Goal: Information Seeking & Learning: Learn about a topic

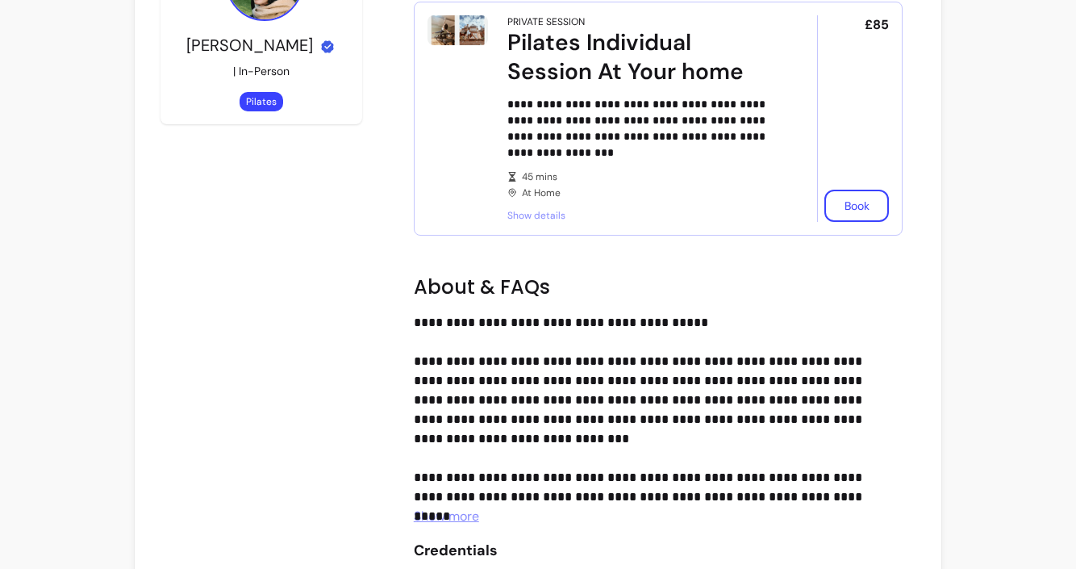
scroll to position [494, 0]
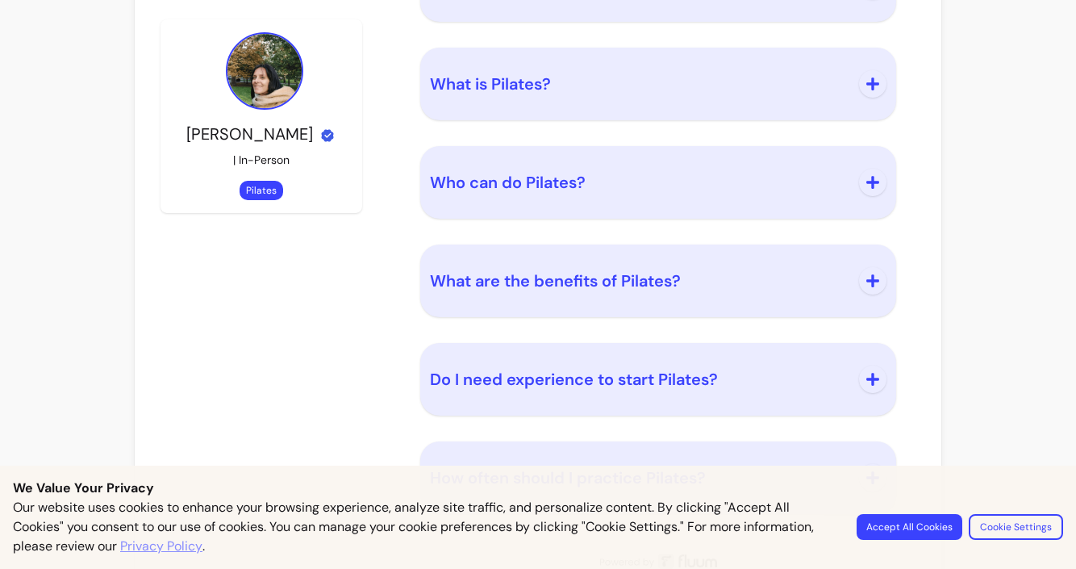
scroll to position [1210, 0]
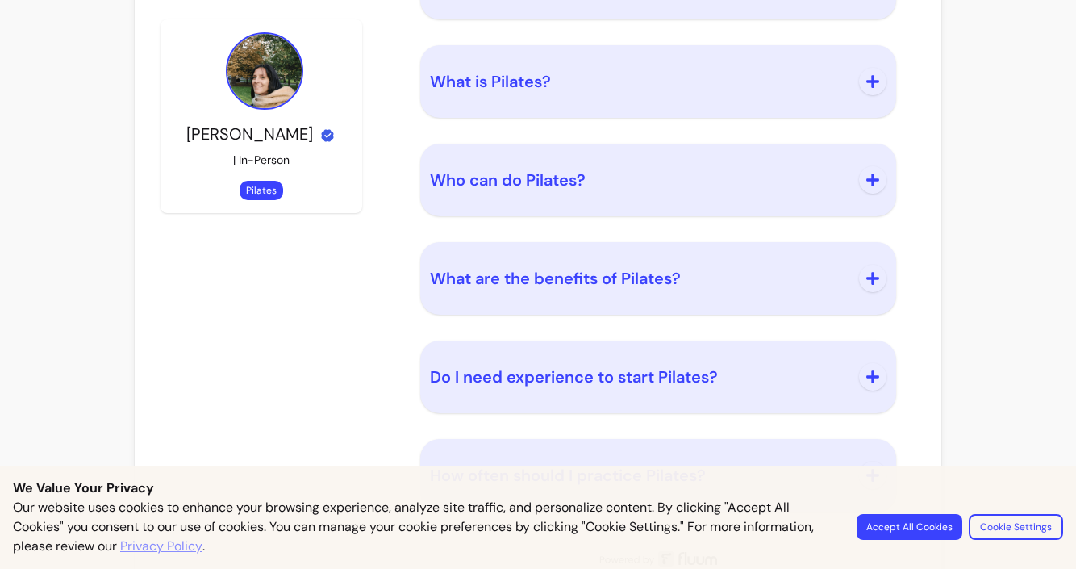
click at [490, 276] on span "What are the benefits of Pilates?" at bounding box center [555, 278] width 251 height 21
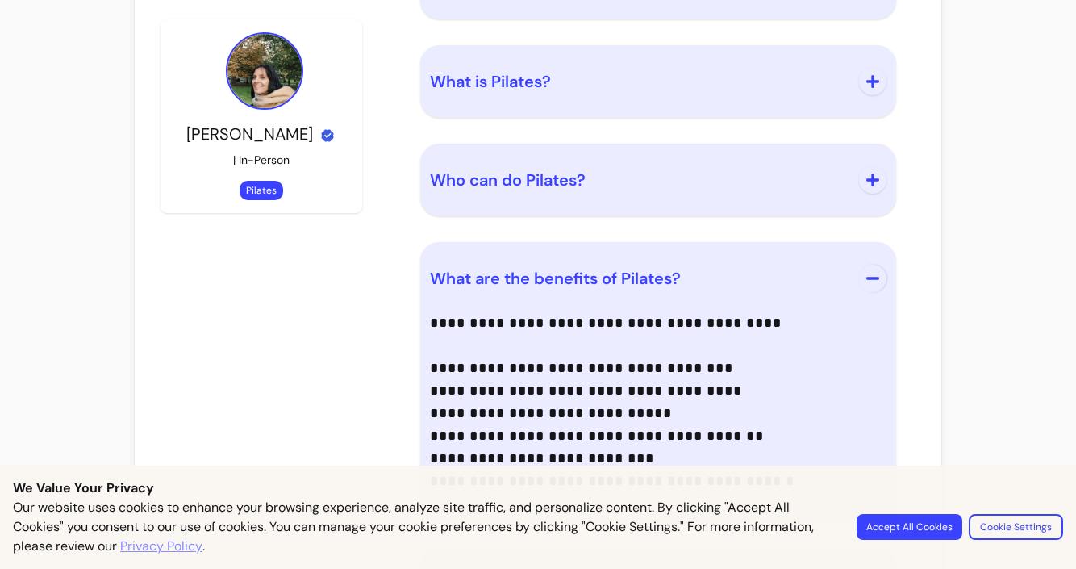
click at [490, 276] on span "What are the benefits of Pilates?" at bounding box center [555, 278] width 251 height 21
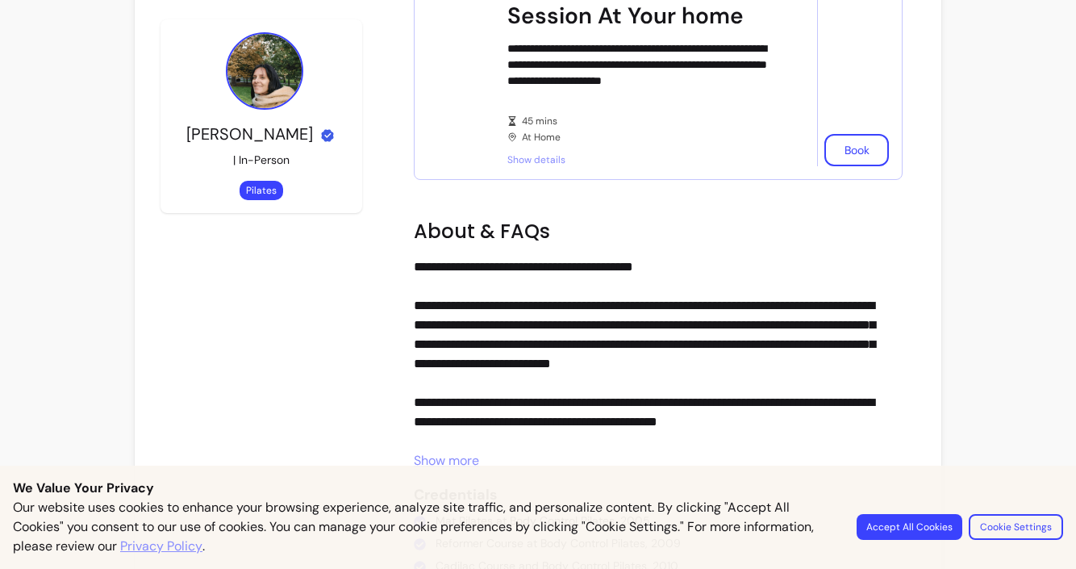
scroll to position [0, 0]
